Goal: Task Accomplishment & Management: Use online tool/utility

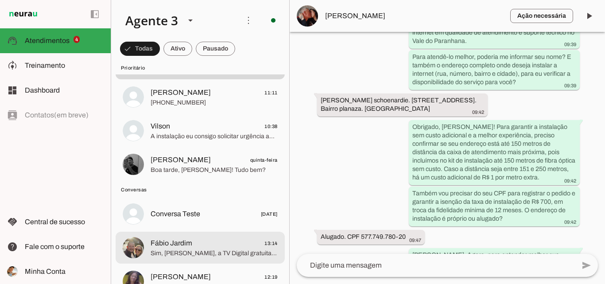
scroll to position [133, 0]
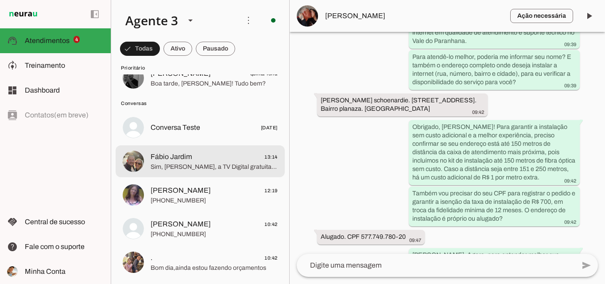
click at [183, 163] on span "Sim, [PERSON_NAME], a TV Digital gratuita que oferecemos inclui a grade complet…" at bounding box center [213, 166] width 127 height 9
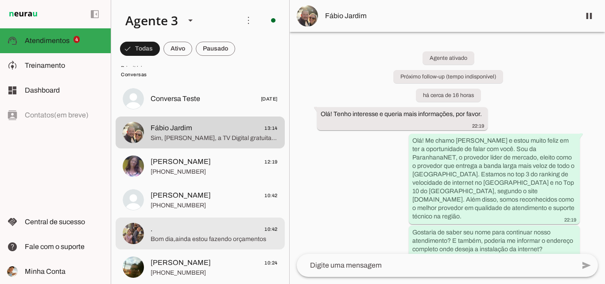
scroll to position [177, 0]
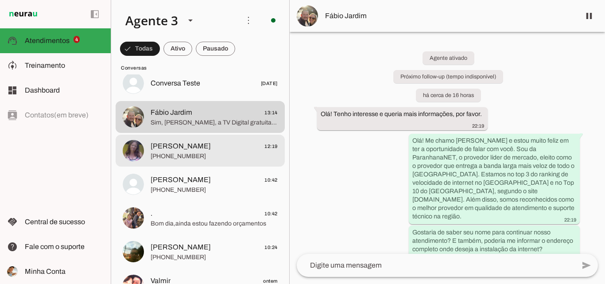
click at [203, 143] on span "[PERSON_NAME] 12:19" at bounding box center [213, 146] width 127 height 11
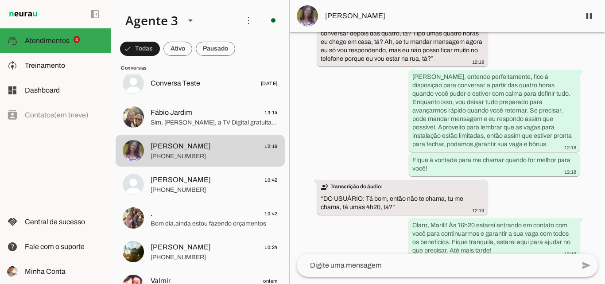
scroll to position [3232, 0]
